Goal: Book appointment/travel/reservation

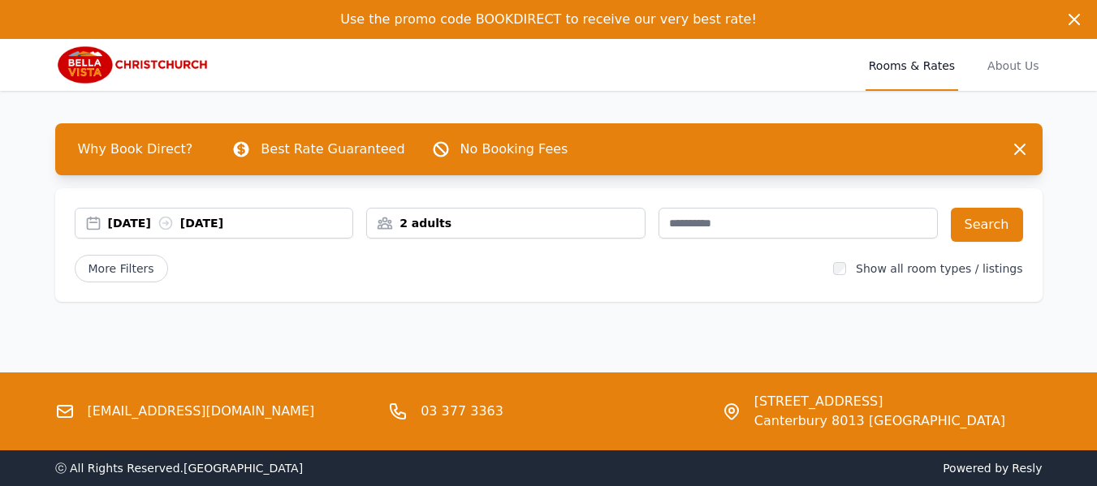
click at [417, 215] on div "2 adults" at bounding box center [506, 223] width 278 height 16
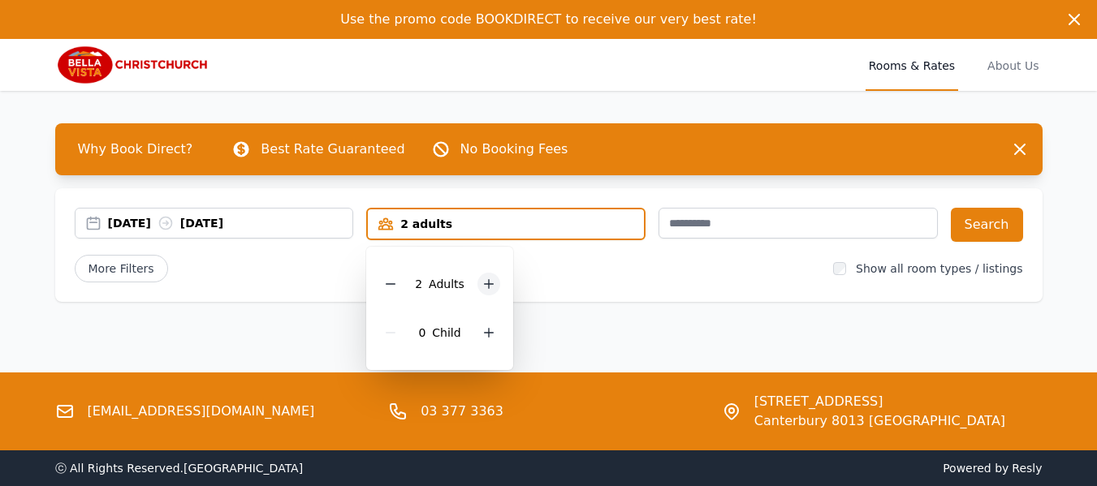
click at [487, 287] on icon at bounding box center [489, 284] width 9 height 9
click at [593, 287] on div "[DATE] [DATE] 4 adults 4 Adult s 0 Child Search More Filters Show all room type…" at bounding box center [549, 245] width 988 height 114
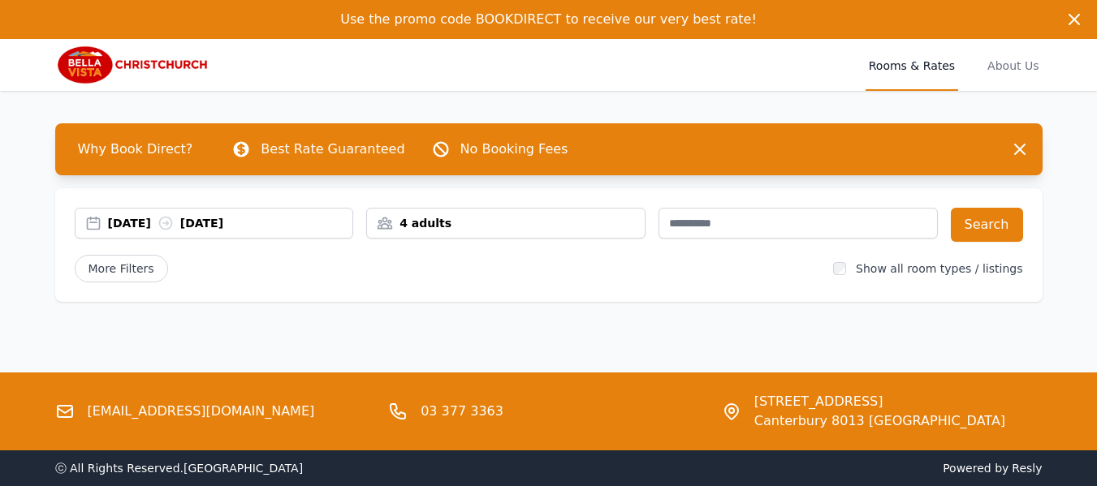
click at [253, 216] on div "[DATE] [DATE]" at bounding box center [230, 223] width 245 height 16
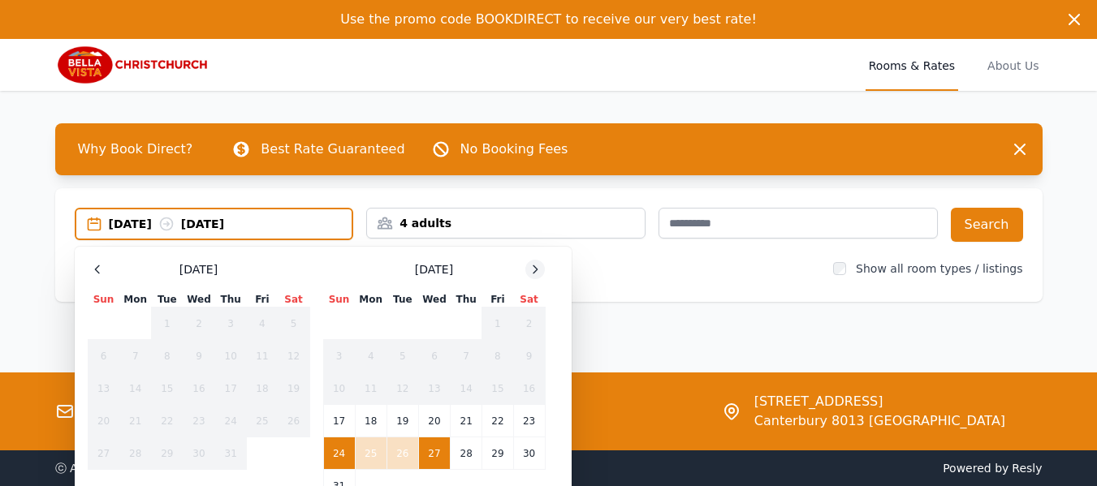
click at [530, 278] on div at bounding box center [534, 269] width 19 height 19
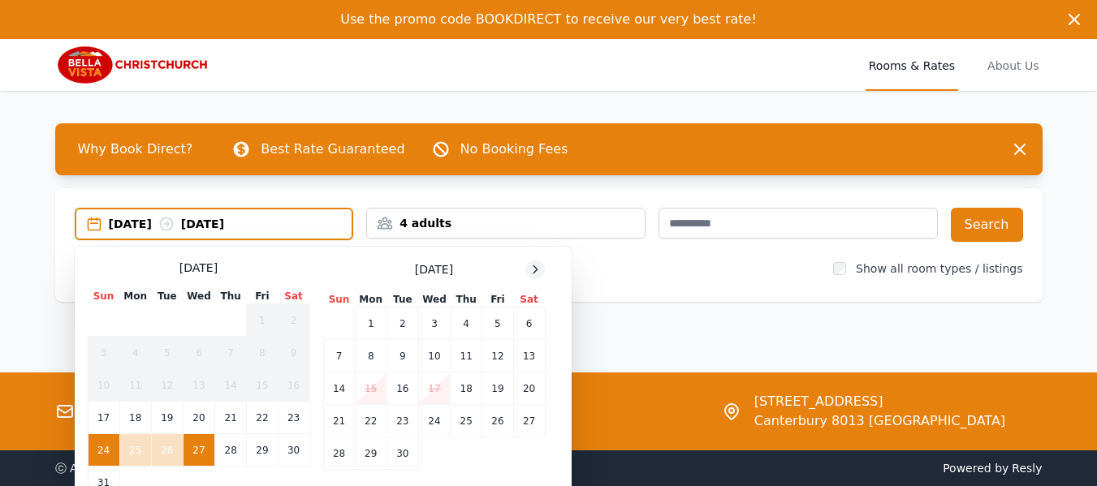
click at [530, 278] on div at bounding box center [534, 269] width 19 height 19
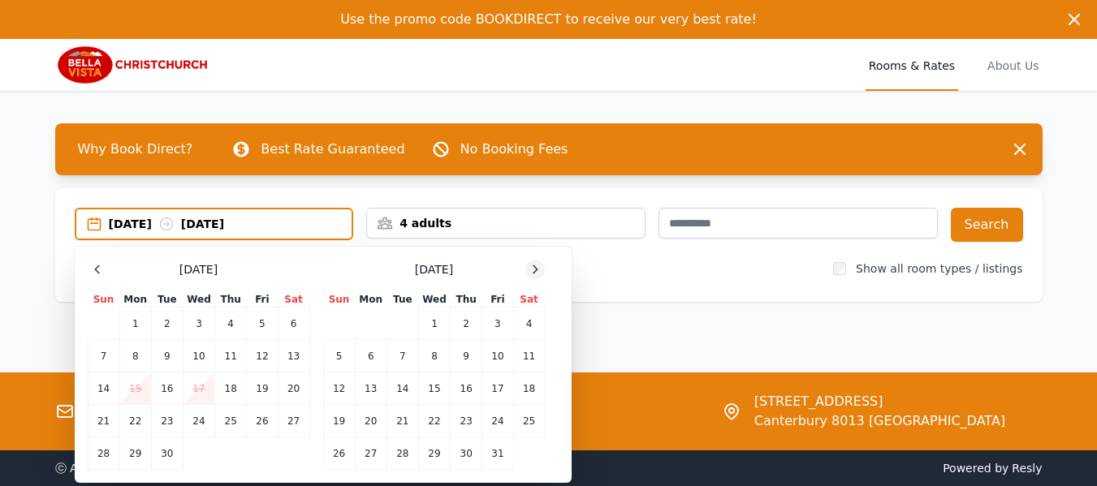
click at [530, 278] on div at bounding box center [534, 269] width 19 height 19
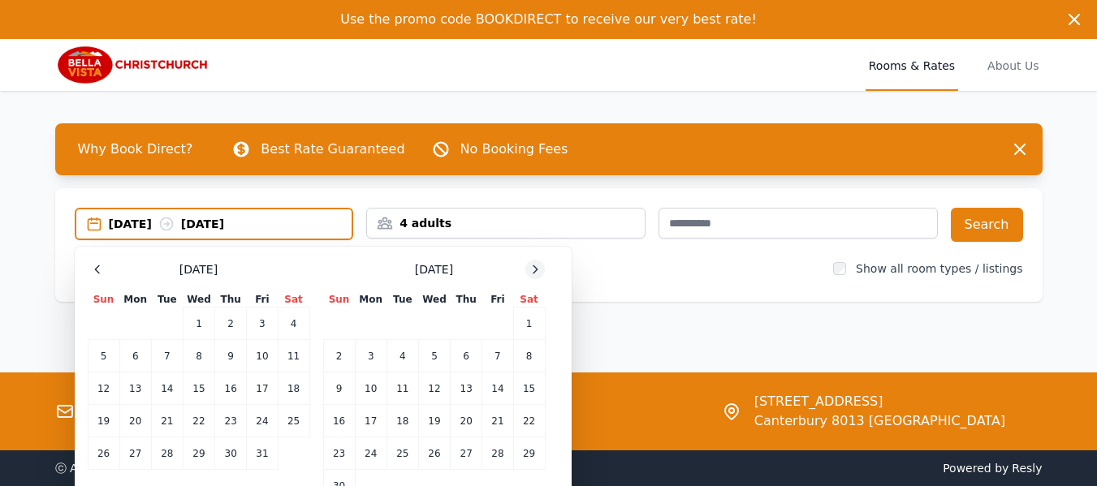
click at [530, 278] on div at bounding box center [534, 269] width 19 height 19
click at [535, 270] on icon at bounding box center [535, 269] width 13 height 13
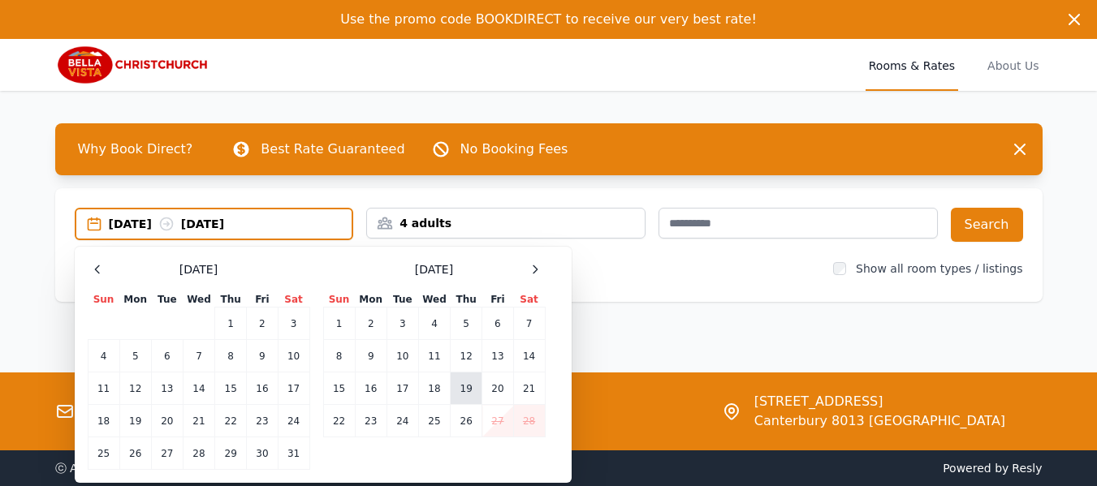
click at [468, 391] on td "19" at bounding box center [467, 389] width 32 height 32
click at [492, 391] on td "20" at bounding box center [497, 389] width 31 height 32
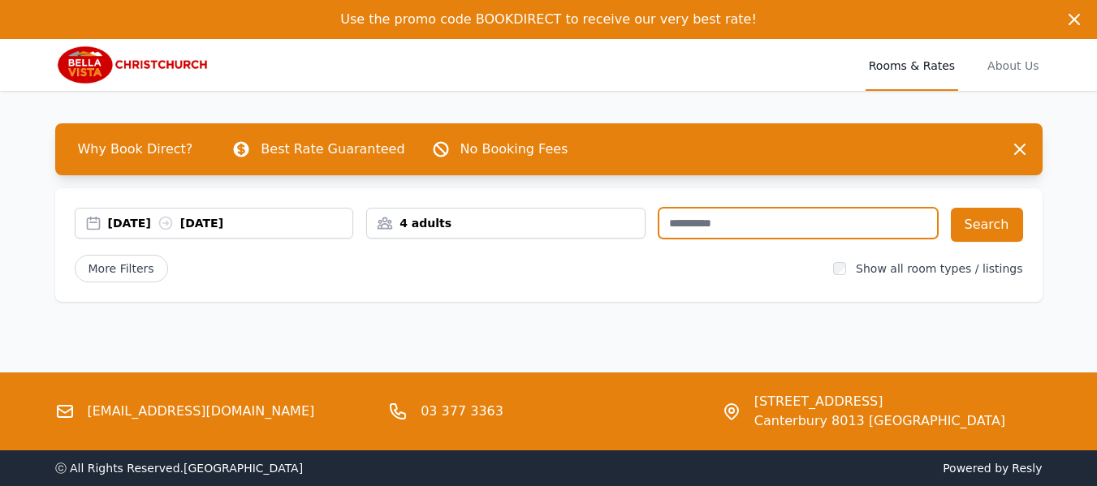
click at [838, 227] on input "text" at bounding box center [798, 223] width 279 height 31
type input "****"
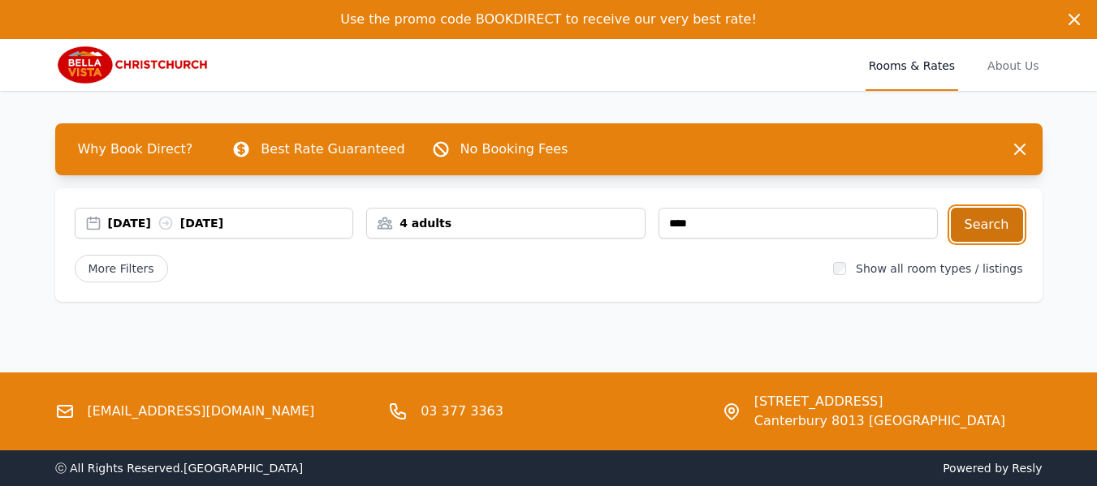
click at [1007, 229] on button "Search" at bounding box center [987, 225] width 72 height 34
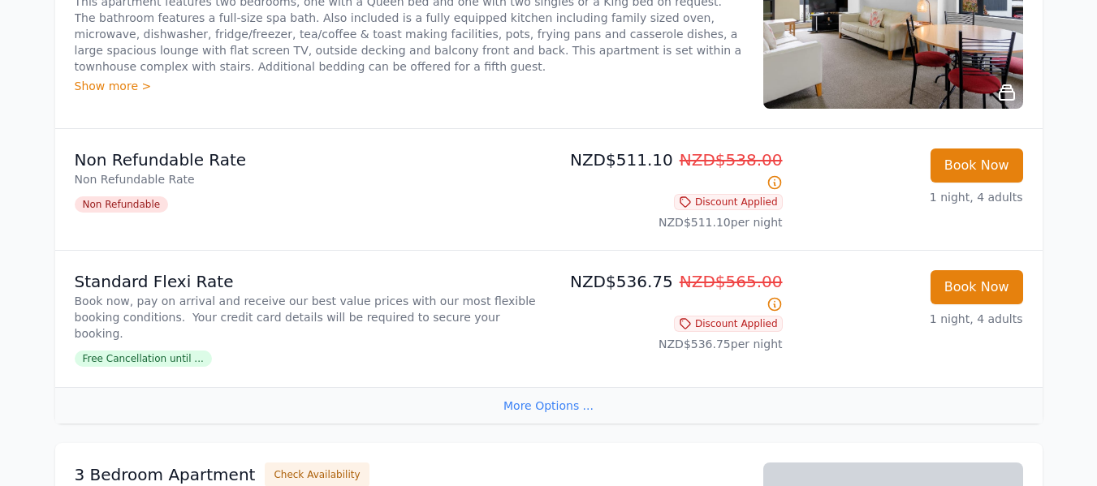
scroll to position [325, 0]
